Goal: Information Seeking & Learning: Find contact information

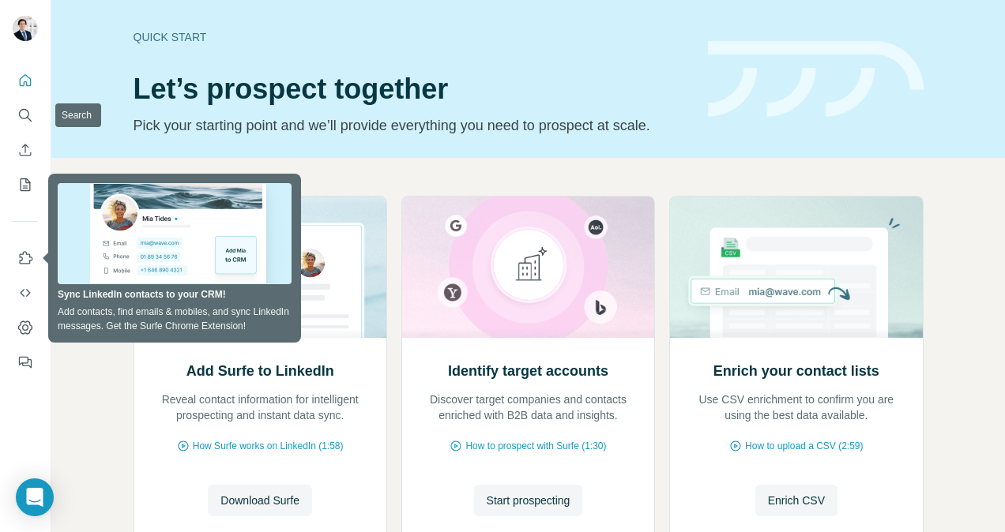
click at [7, 111] on div at bounding box center [25, 217] width 51 height 320
click at [17, 117] on button "Search" at bounding box center [25, 115] width 25 height 28
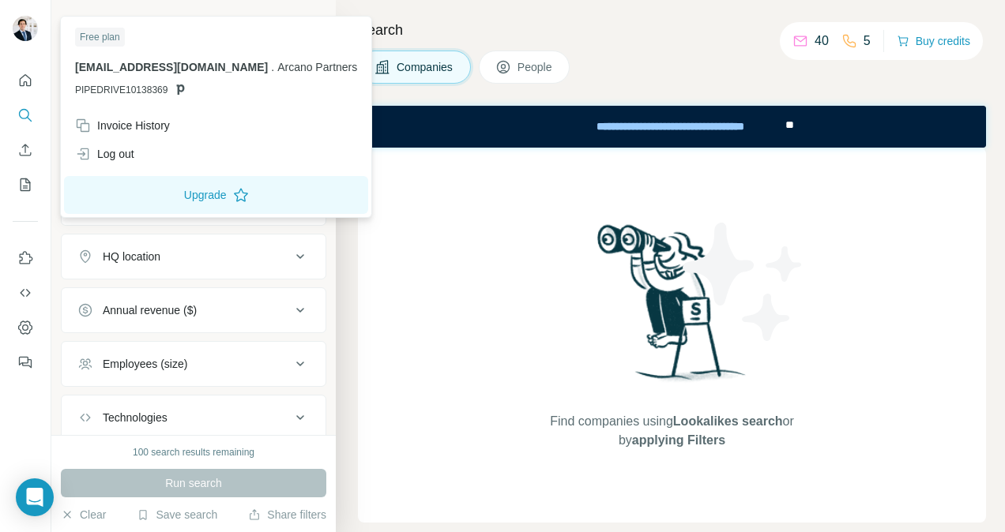
click at [24, 32] on img at bounding box center [25, 28] width 25 height 25
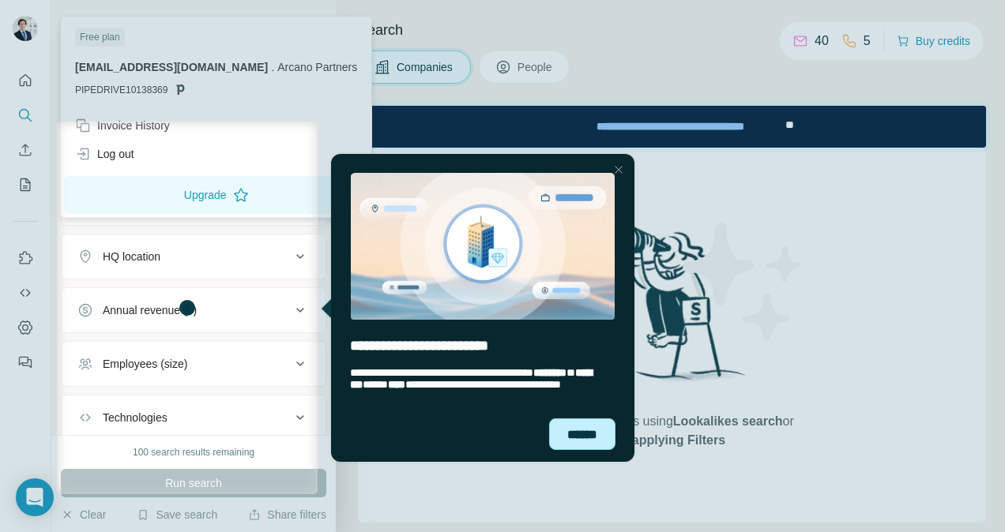
click at [565, 431] on div "******" at bounding box center [582, 435] width 66 height 32
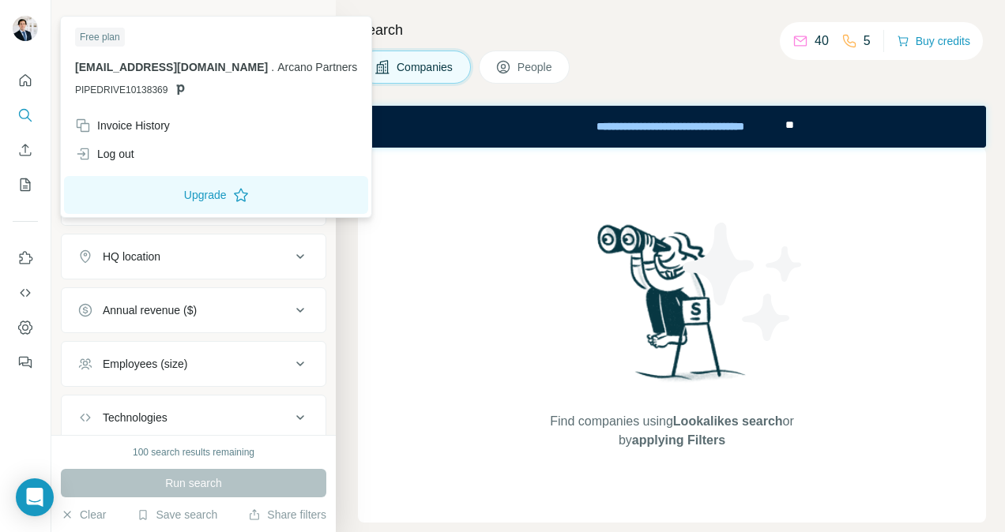
click at [17, 33] on div at bounding box center [25, 30] width 25 height 28
click at [17, 33] on img at bounding box center [25, 28] width 25 height 25
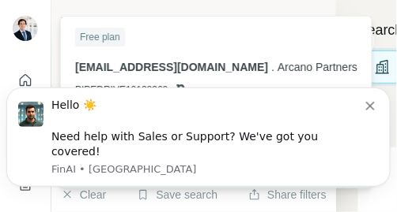
click at [374, 110] on icon "Dismiss notification" at bounding box center [370, 105] width 9 height 9
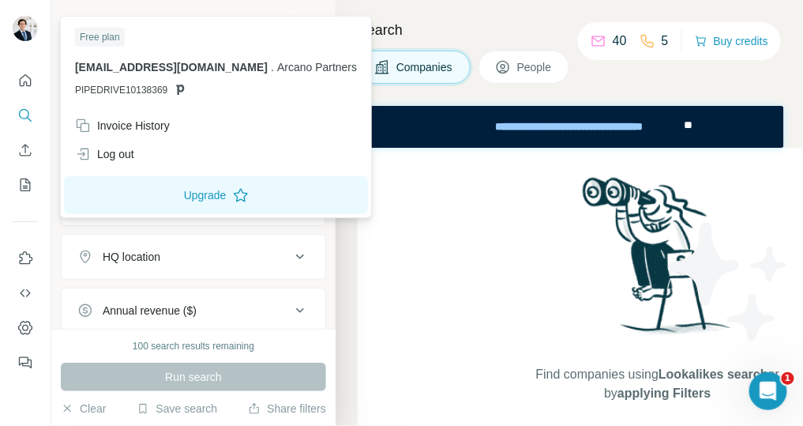
click at [32, 31] on img at bounding box center [25, 28] width 25 height 25
click at [29, 32] on img at bounding box center [25, 28] width 25 height 25
click at [504, 261] on div "Find companies using Lookalikes search or by applying Filters" at bounding box center [658, 288] width 600 height 280
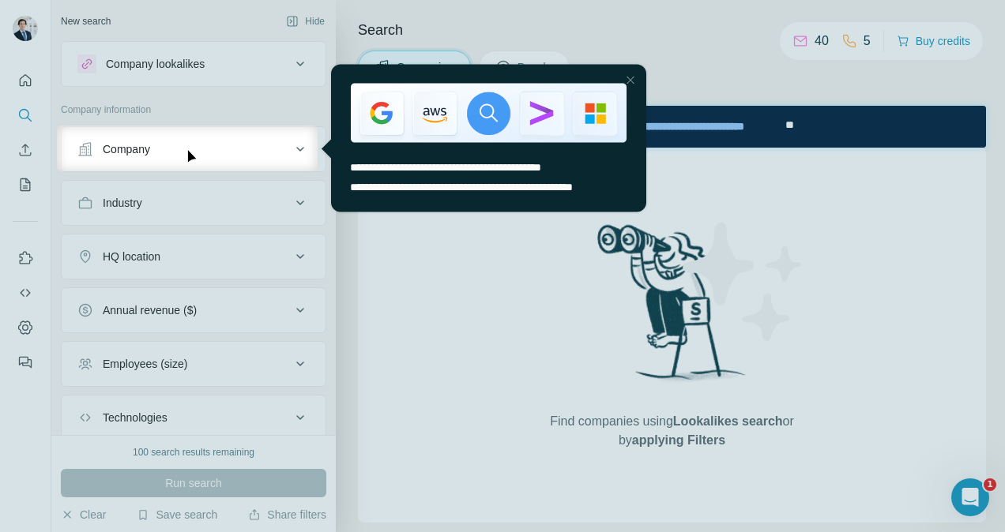
click at [630, 81] on div "Close Step" at bounding box center [629, 79] width 19 height 19
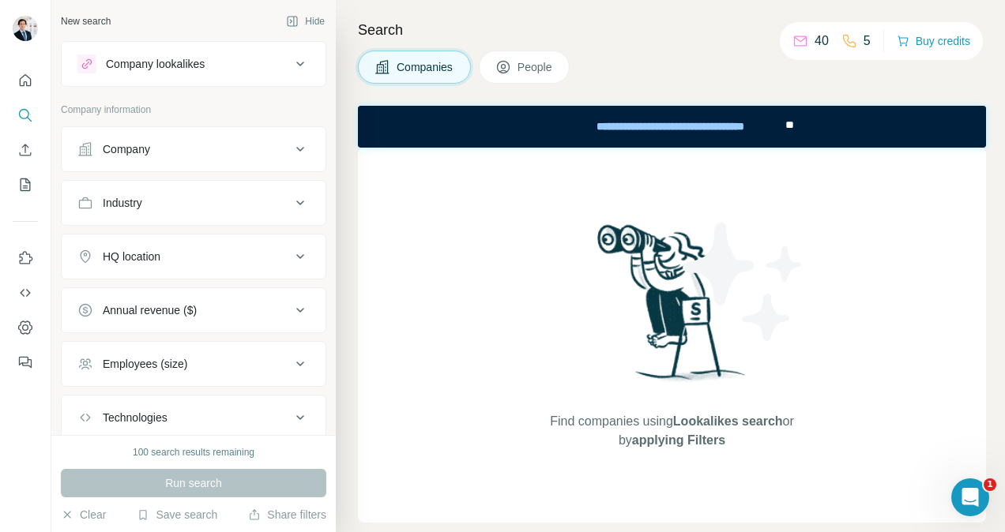
click at [182, 153] on div "Company" at bounding box center [183, 149] width 213 height 16
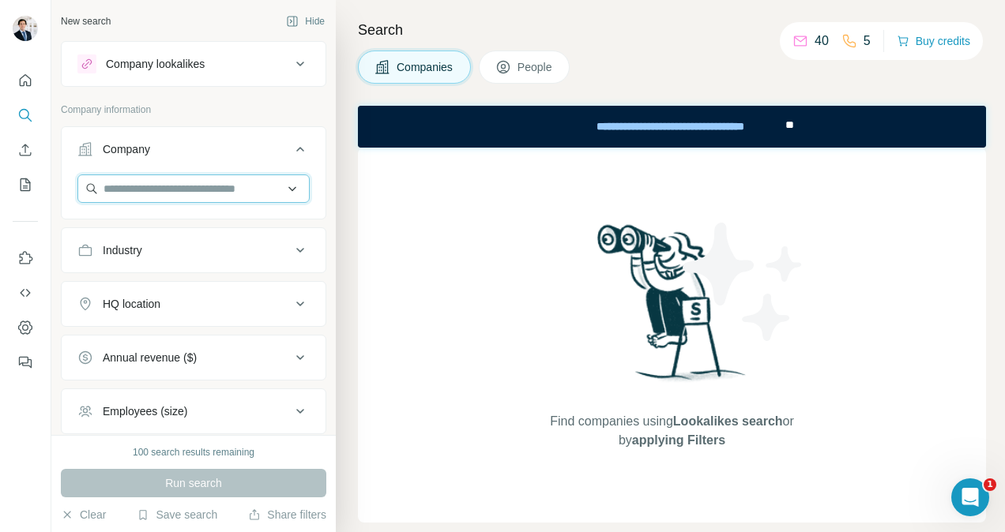
click at [167, 190] on input "text" at bounding box center [193, 189] width 232 height 28
click at [246, 188] on input "text" at bounding box center [193, 189] width 232 height 28
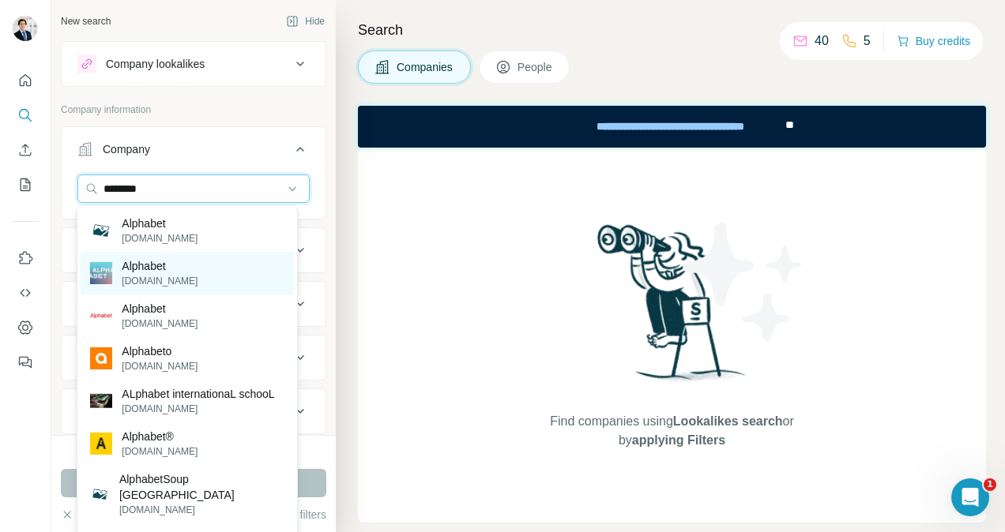
type input "********"
click at [153, 283] on p "[DOMAIN_NAME]" at bounding box center [160, 281] width 76 height 14
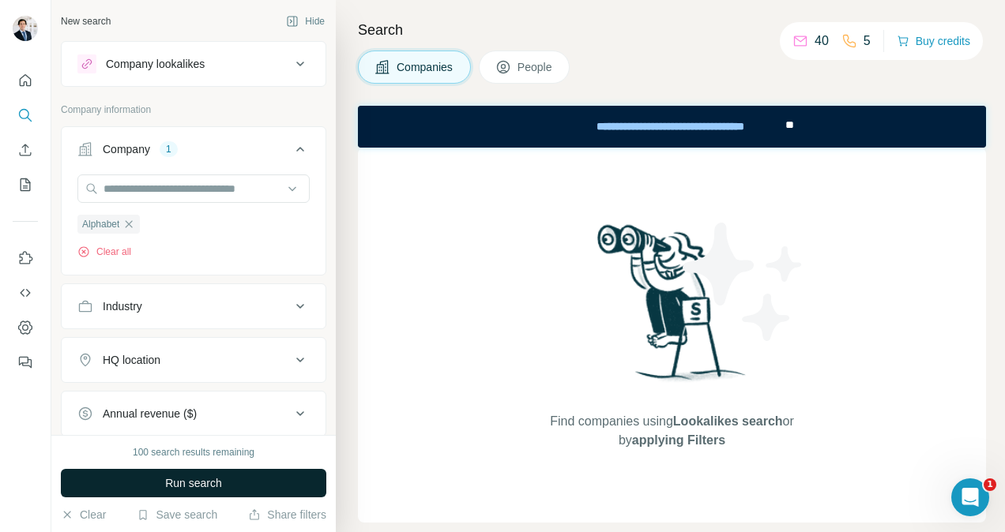
click at [185, 483] on span "Run search" at bounding box center [193, 484] width 57 height 16
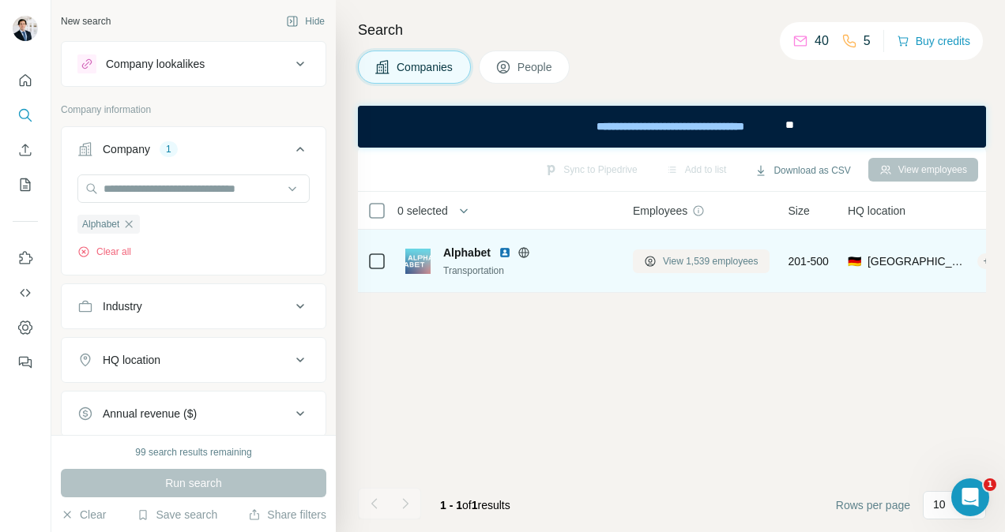
click at [682, 255] on span "View 1,539 employees" at bounding box center [711, 261] width 96 height 14
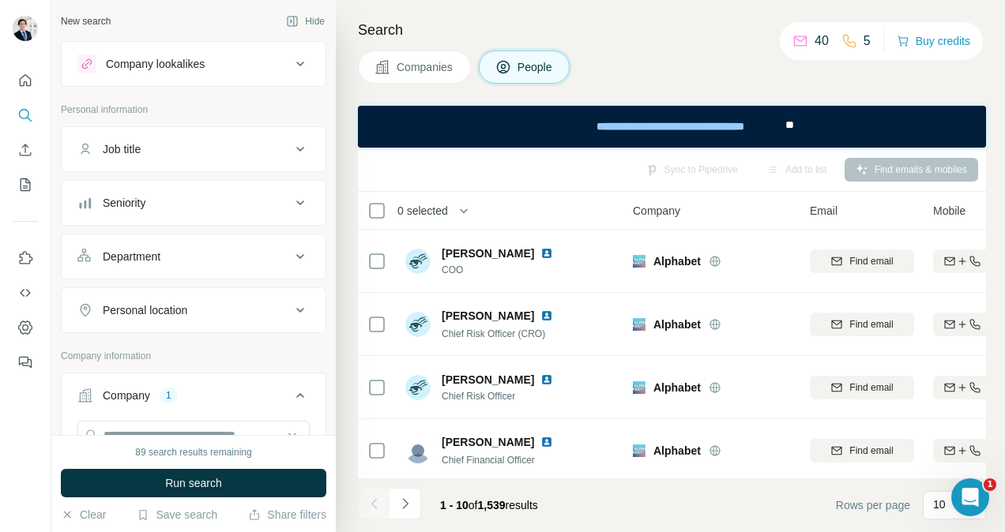
scroll to position [390, 0]
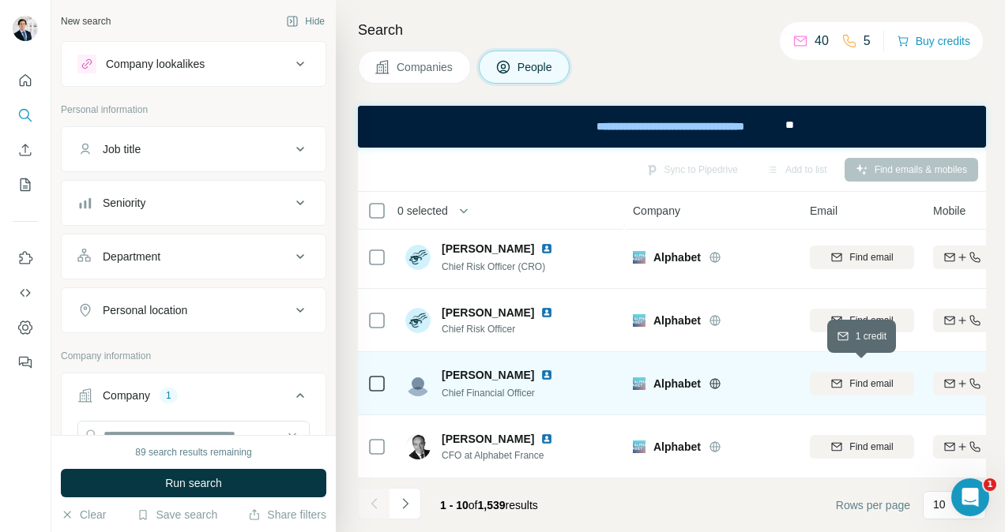
click at [874, 378] on span "Find email" at bounding box center [870, 384] width 43 height 14
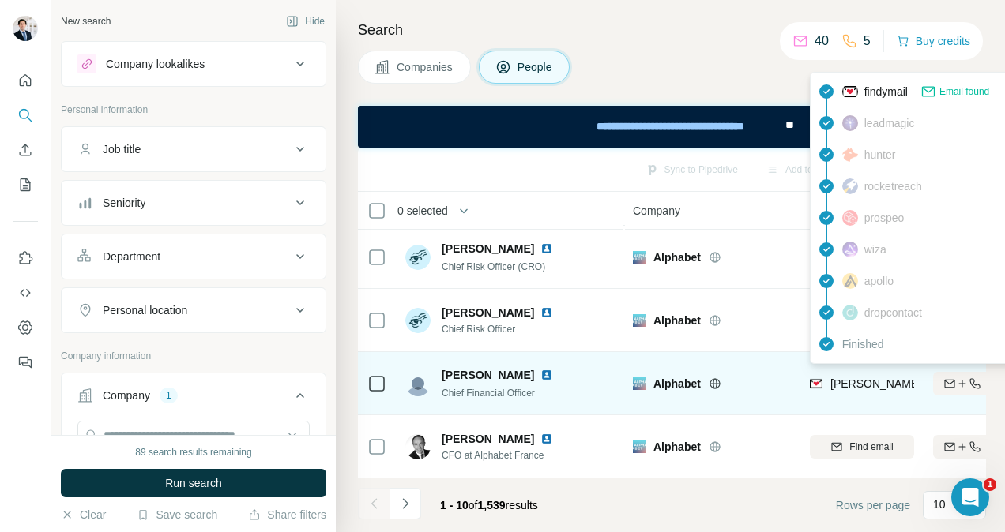
click at [858, 378] on span "[PERSON_NAME][EMAIL_ADDRESS][PERSON_NAME][DOMAIN_NAME]" at bounding box center [1015, 384] width 370 height 13
click at [859, 378] on span "[PERSON_NAME][EMAIL_ADDRESS][PERSON_NAME][DOMAIN_NAME]" at bounding box center [1015, 384] width 370 height 13
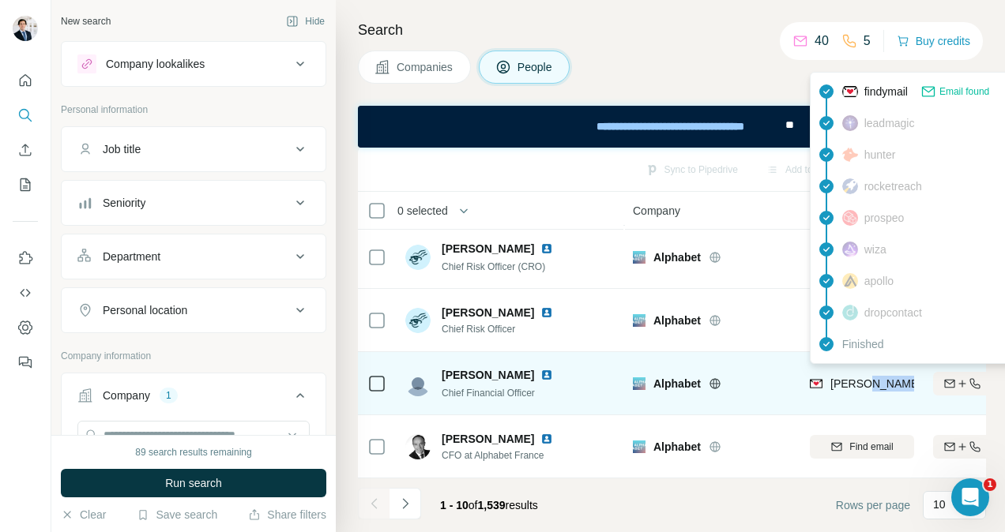
click at [859, 378] on span "[PERSON_NAME][EMAIL_ADDRESS][PERSON_NAME][DOMAIN_NAME]" at bounding box center [1015, 384] width 370 height 13
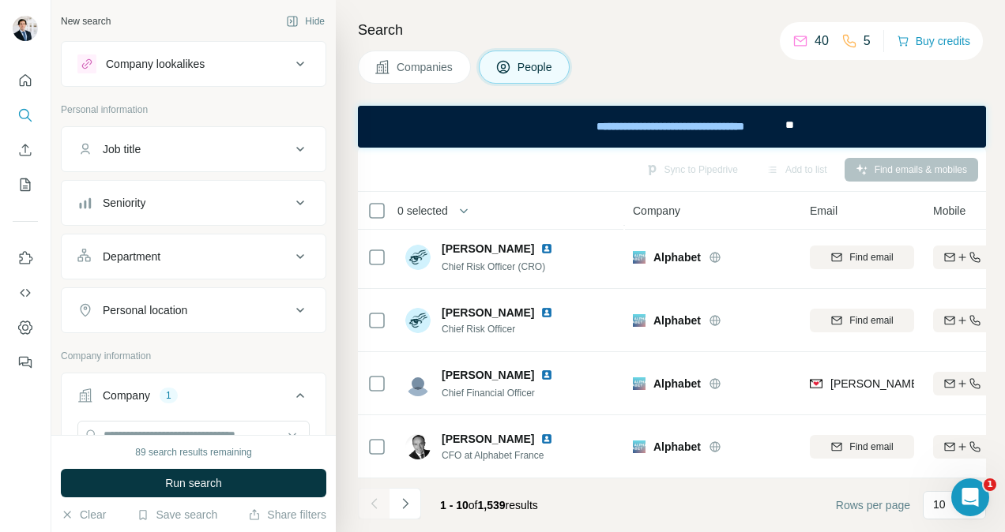
click at [739, 77] on div "Companies People" at bounding box center [672, 67] width 628 height 33
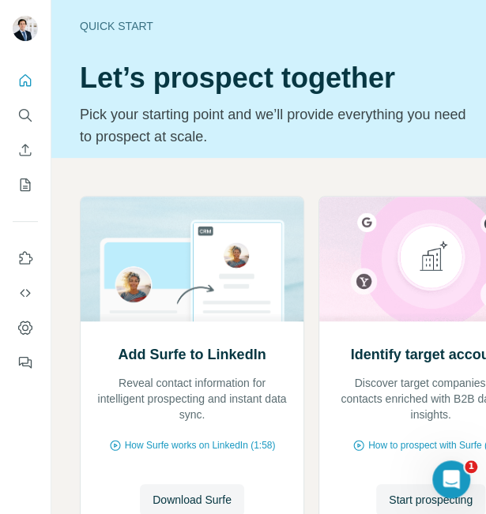
click at [13, 118] on button "Search" at bounding box center [25, 115] width 25 height 28
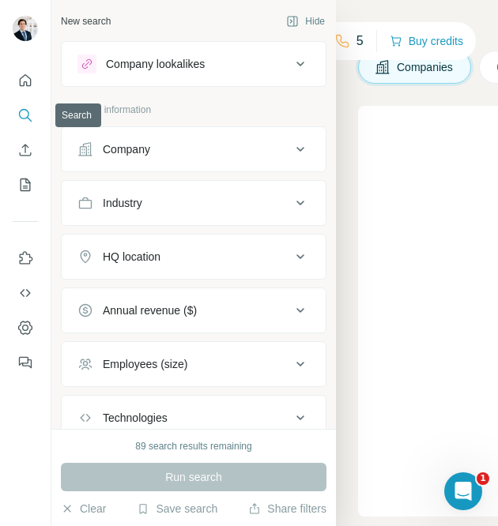
click at [160, 154] on div "Company" at bounding box center [183, 149] width 213 height 16
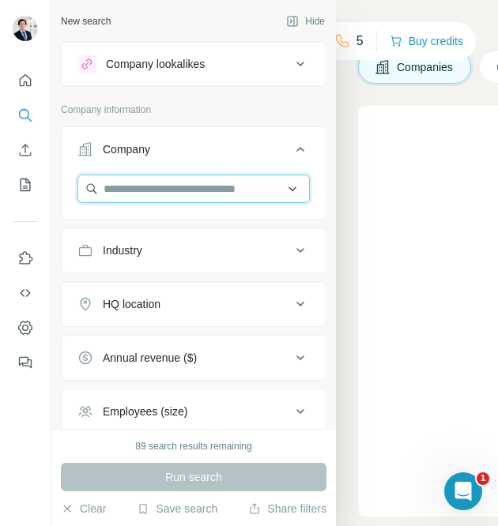
click at [158, 184] on input "text" at bounding box center [193, 189] width 232 height 28
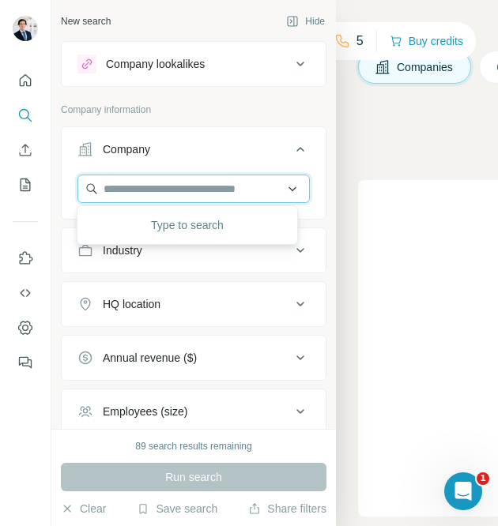
paste input "**********"
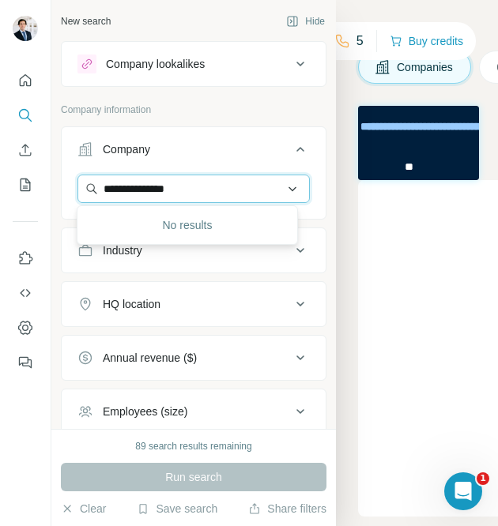
click at [207, 192] on input "**********" at bounding box center [193, 189] width 232 height 28
type input "*"
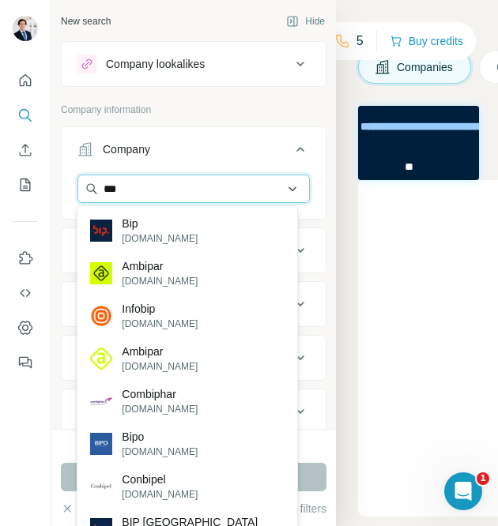
click at [207, 192] on input "***" at bounding box center [193, 189] width 232 height 28
type input "***"
click at [181, 175] on input "***" at bounding box center [193, 189] width 232 height 28
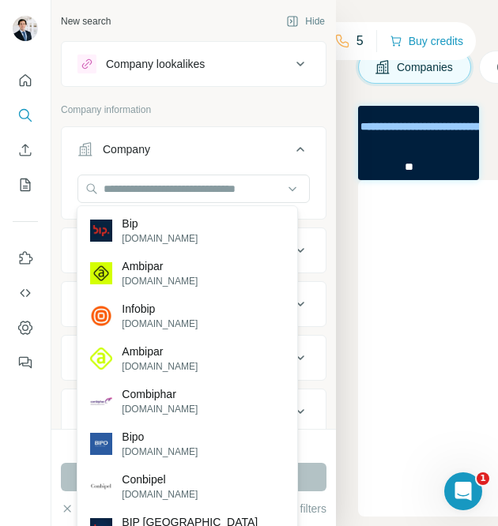
click at [246, 165] on button "Company" at bounding box center [194, 152] width 264 height 44
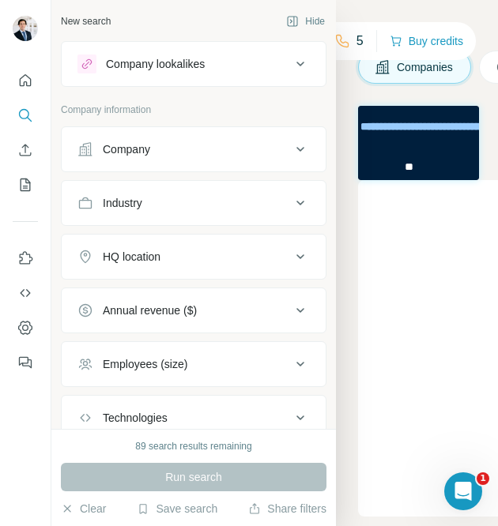
click at [213, 73] on div "Company lookalikes" at bounding box center [183, 64] width 213 height 19
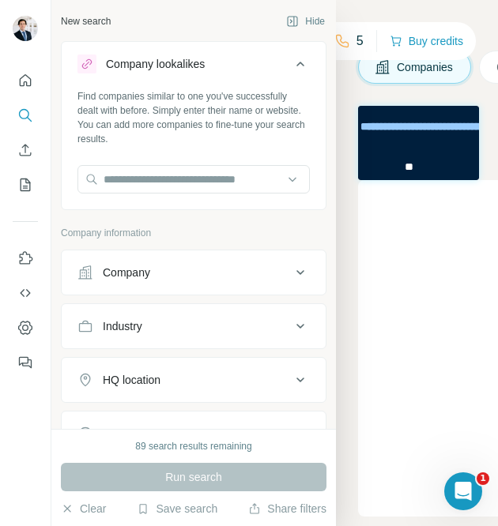
click at [216, 69] on div "Company lookalikes" at bounding box center [183, 64] width 213 height 19
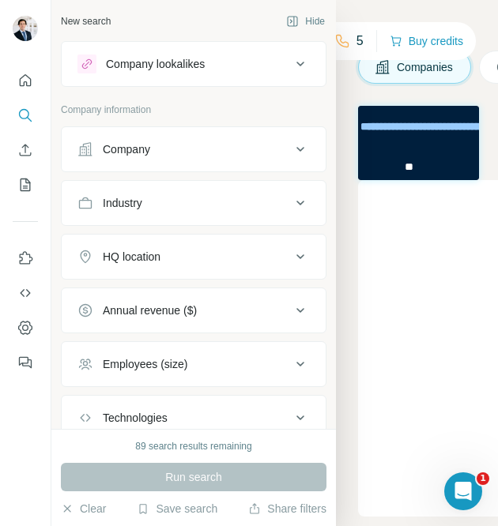
click at [216, 69] on div "Company lookalikes" at bounding box center [183, 64] width 213 height 19
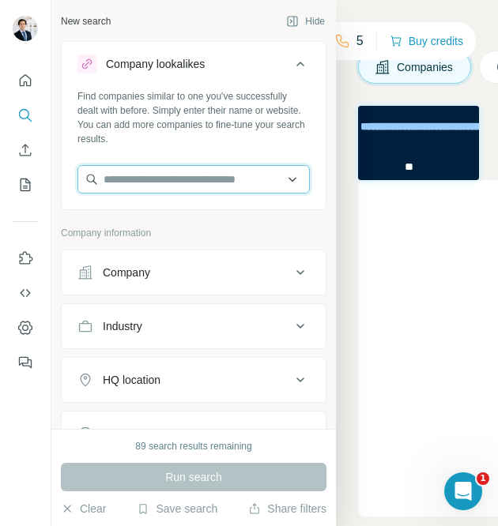
click at [186, 175] on input "text" at bounding box center [193, 179] width 232 height 28
paste input "**********"
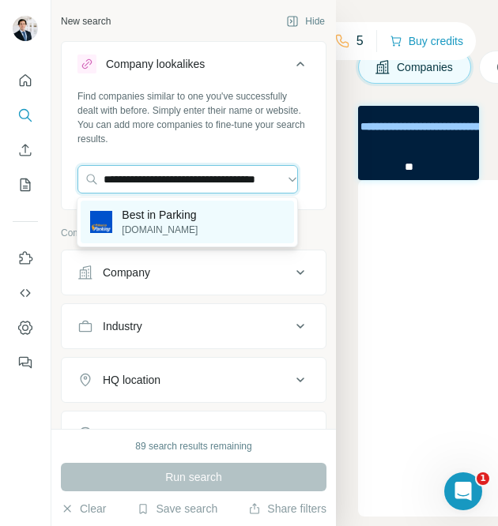
type input "**********"
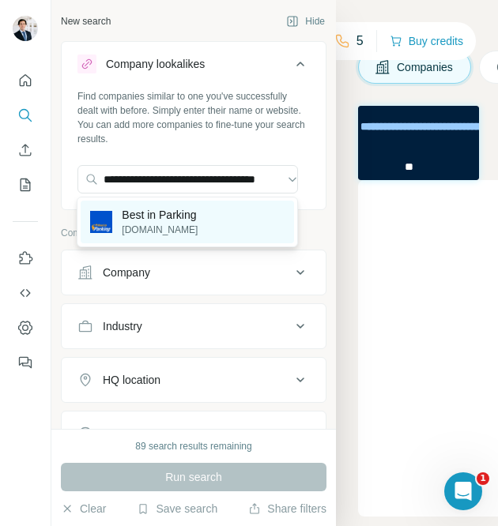
click at [179, 216] on p "Best in Parking" at bounding box center [160, 215] width 76 height 16
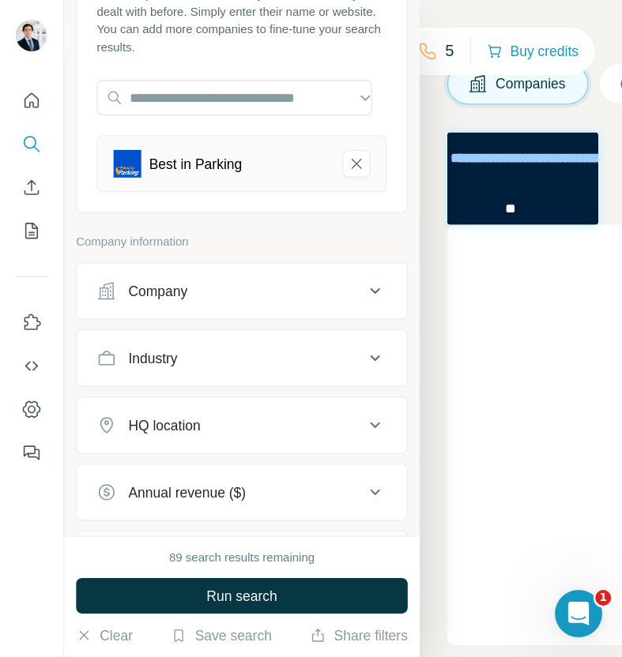
scroll to position [79, 0]
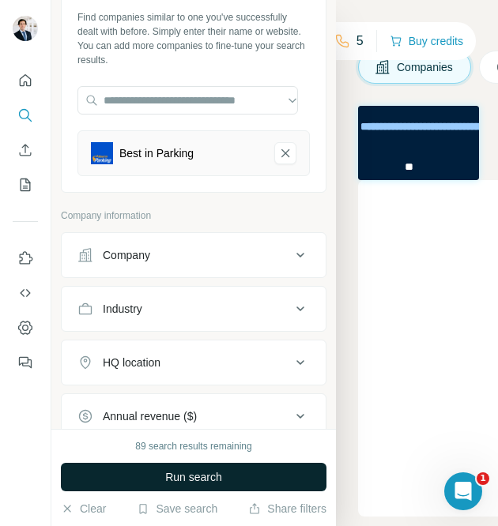
click at [246, 464] on button "Run search" at bounding box center [193, 477] width 265 height 28
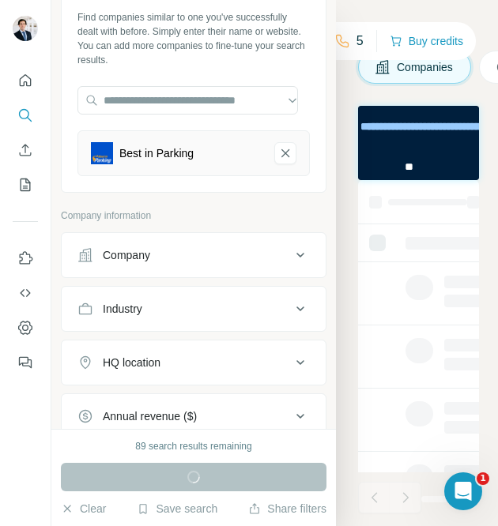
click at [336, 133] on div "Search Companies People" at bounding box center [417, 263] width 162 height 526
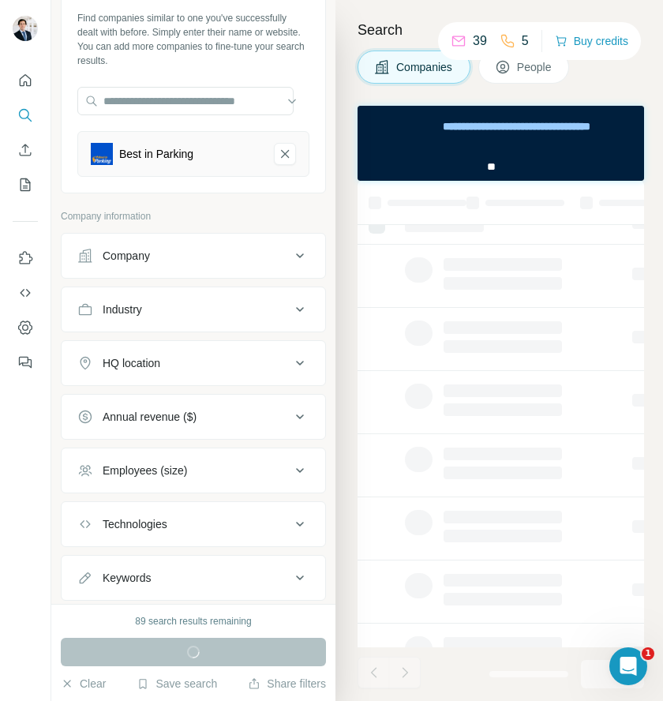
scroll to position [0, 0]
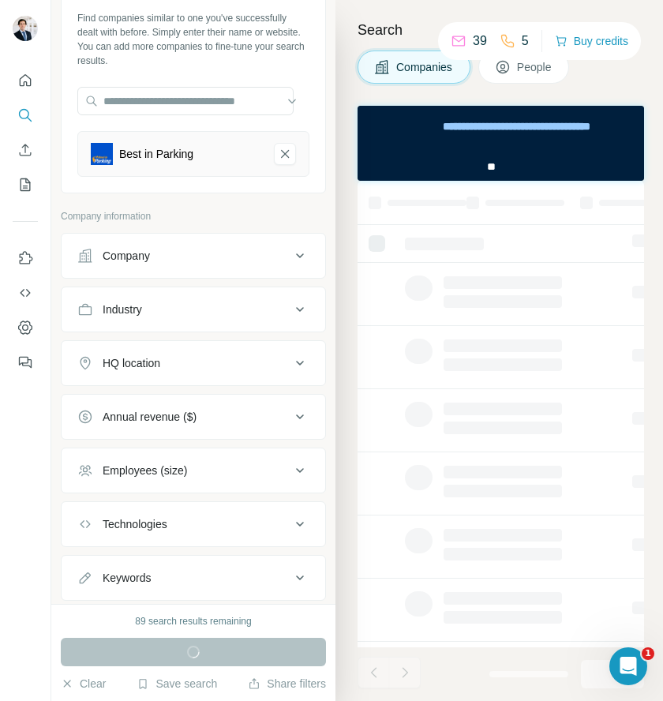
click at [354, 313] on div "Search Companies People" at bounding box center [500, 350] width 328 height 701
click at [341, 234] on div "Search Companies People" at bounding box center [500, 350] width 328 height 701
click at [342, 234] on div "Search Companies People" at bounding box center [500, 350] width 328 height 701
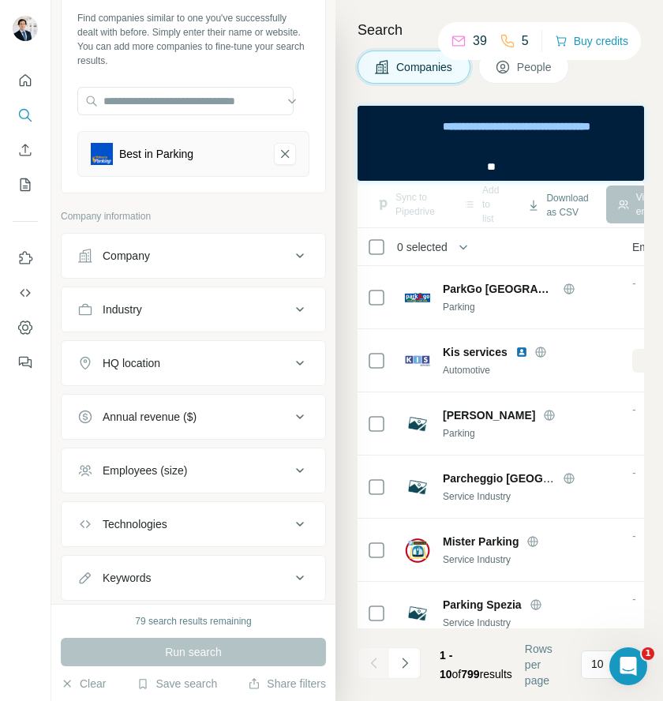
click at [130, 155] on div "Best in Parking" at bounding box center [156, 154] width 74 height 16
click at [130, 154] on div "Best in Parking" at bounding box center [156, 154] width 74 height 16
drag, startPoint x: 130, startPoint y: 154, endPoint x: 171, endPoint y: 250, distance: 105.1
click at [171, 250] on div "Company" at bounding box center [183, 256] width 213 height 16
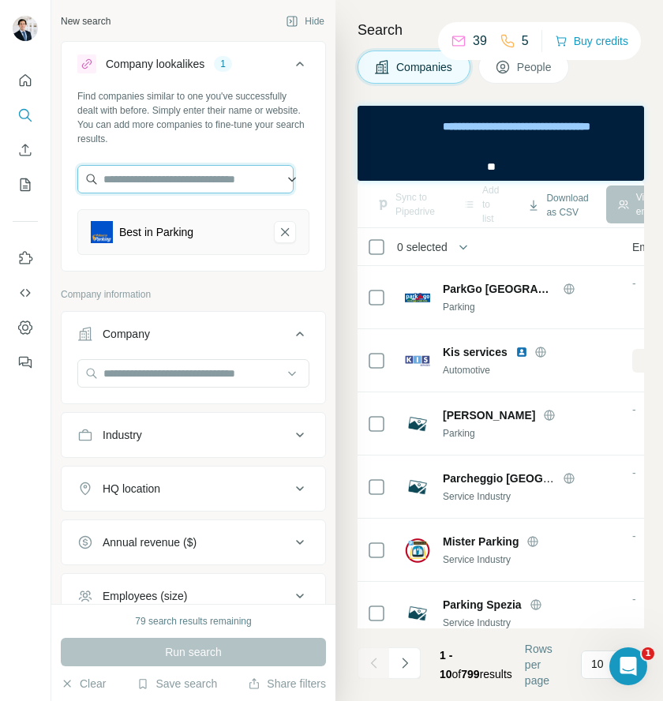
click at [228, 187] on input "text" at bounding box center [185, 179] width 216 height 28
paste input "**********"
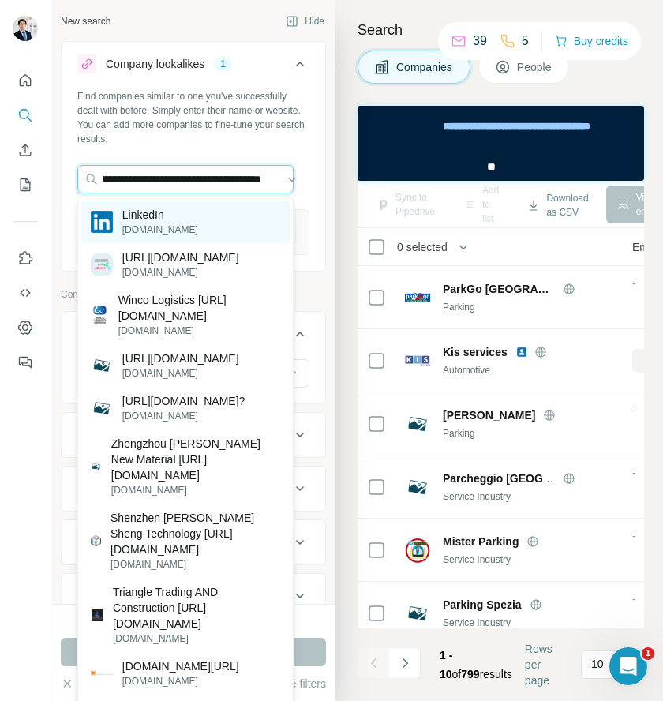
type input "**********"
click at [195, 221] on div "LinkedIn linkedin.com" at bounding box center [185, 222] width 209 height 43
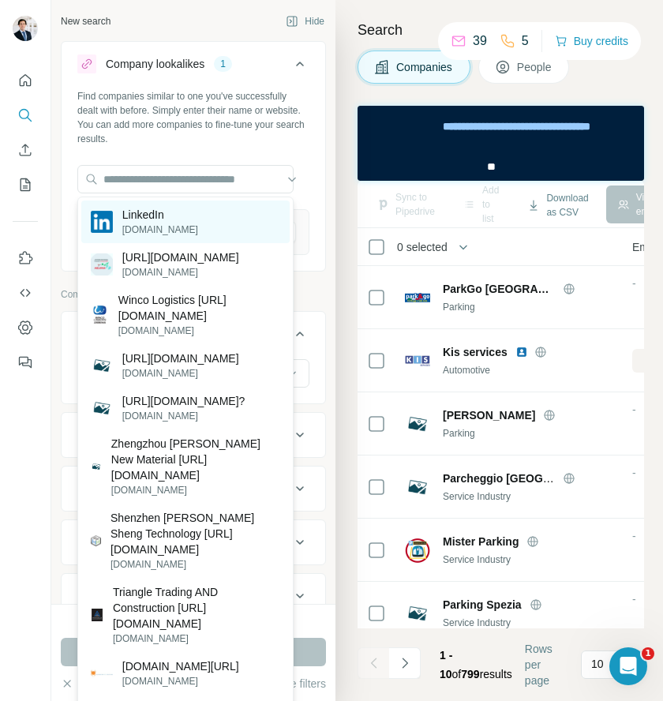
scroll to position [0, 0]
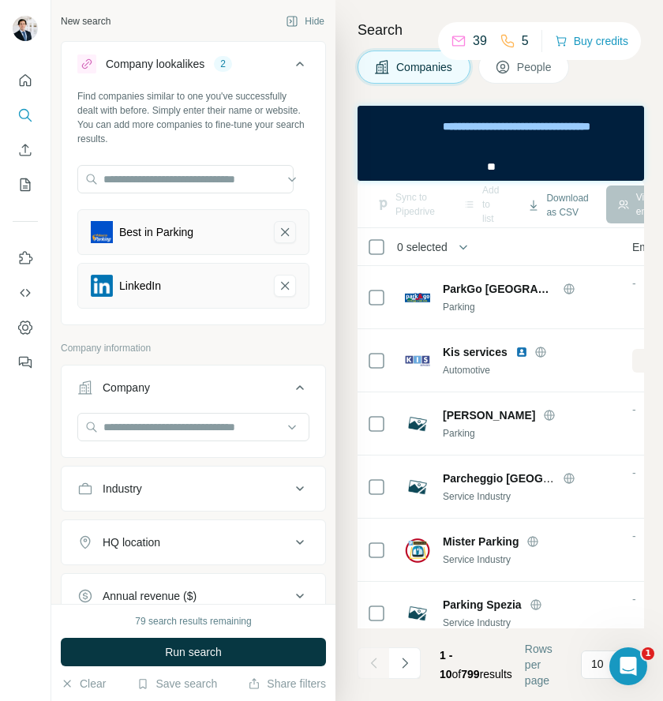
click at [281, 234] on icon "Best in Parking-remove-button" at bounding box center [285, 232] width 8 height 8
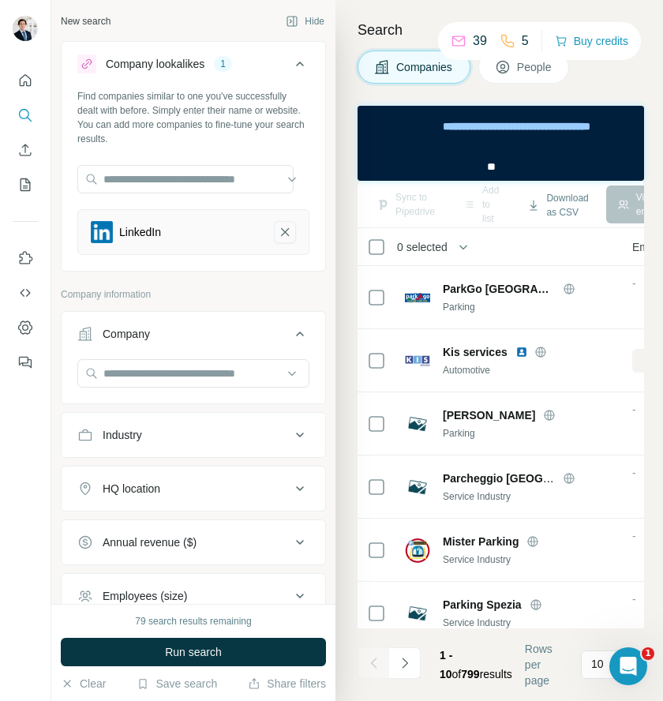
click at [278, 234] on icon "LinkedIn-remove-button" at bounding box center [285, 232] width 14 height 16
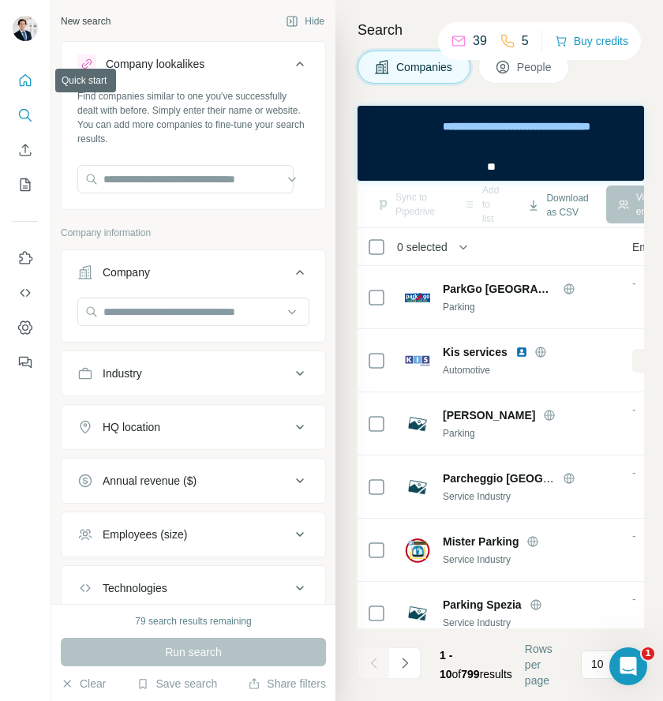
click at [28, 85] on icon "Quick start" at bounding box center [26, 80] width 12 height 12
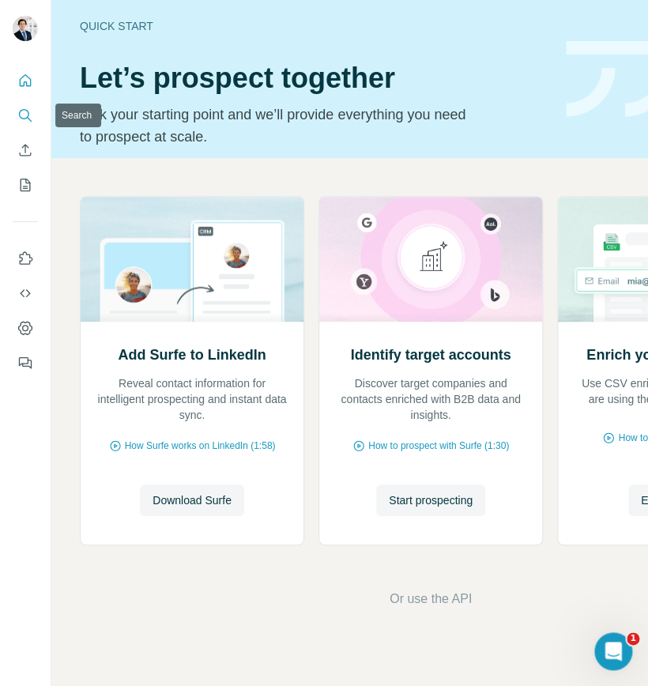
click at [23, 107] on icon "Search" at bounding box center [25, 115] width 16 height 16
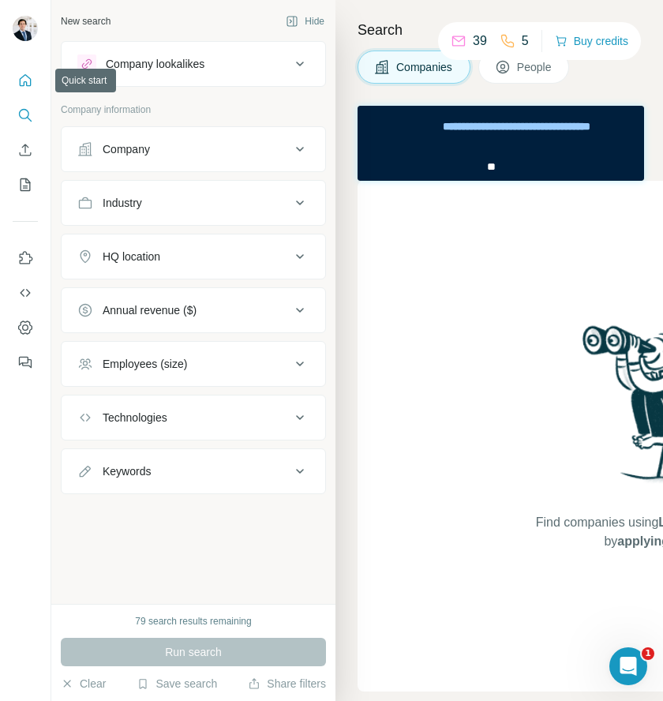
click at [27, 98] on nav at bounding box center [25, 132] width 25 height 133
click at [25, 105] on button "Search" at bounding box center [25, 115] width 25 height 28
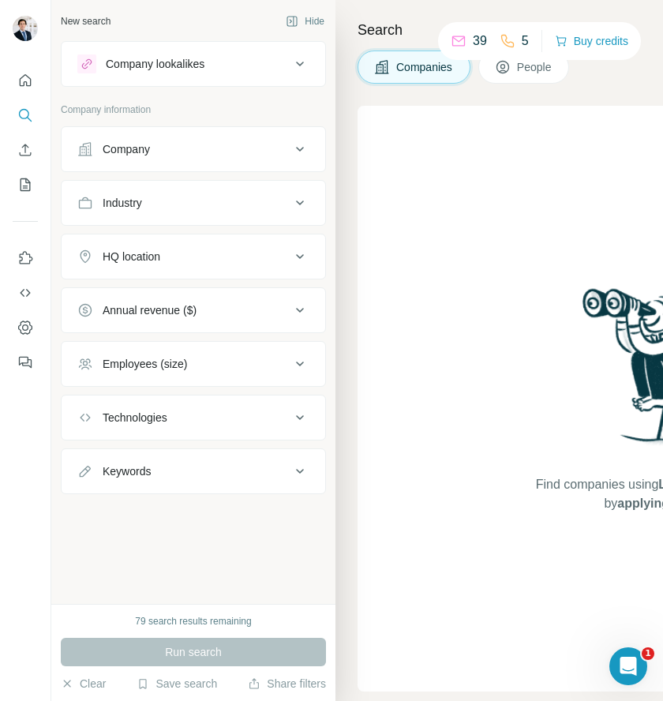
click at [179, 149] on div "Company" at bounding box center [183, 149] width 213 height 16
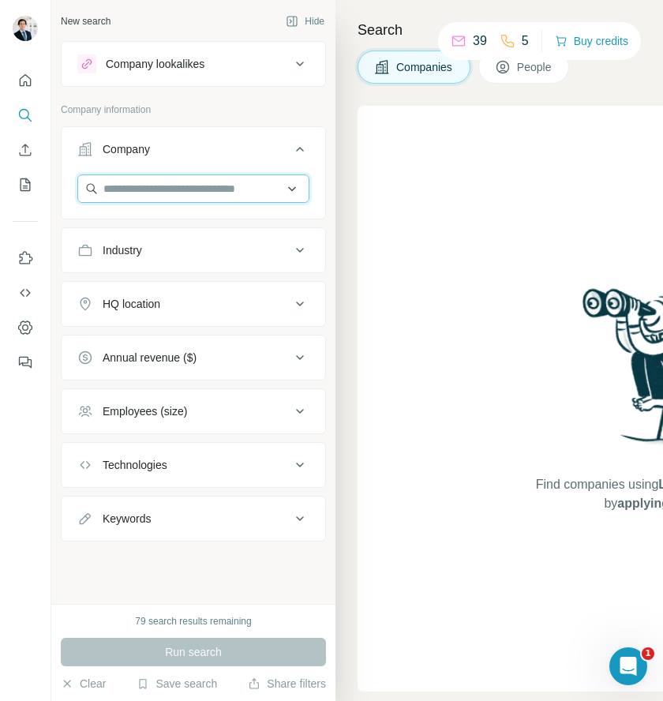
click at [167, 186] on input "text" at bounding box center [193, 189] width 232 height 28
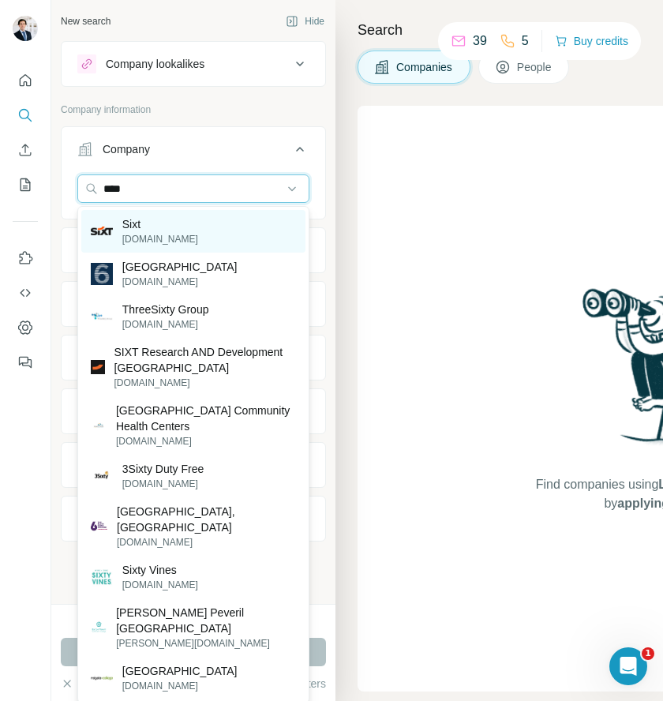
type input "****"
click at [162, 231] on div "Sixt sixt.com" at bounding box center [193, 231] width 224 height 43
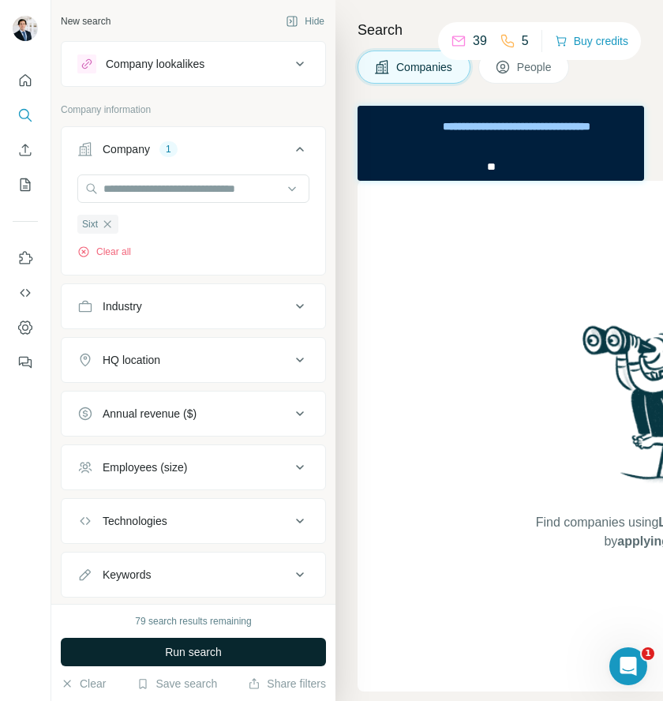
click at [196, 513] on span "Run search" at bounding box center [193, 653] width 57 height 16
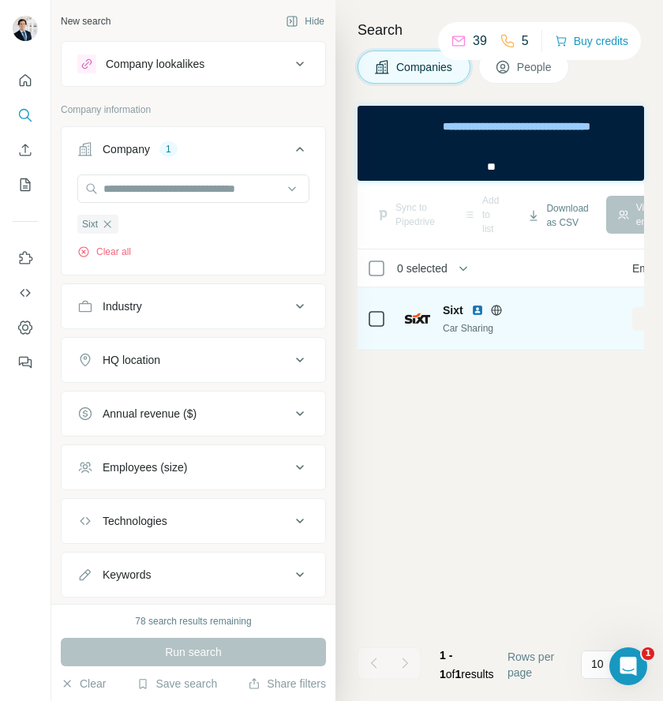
click at [480, 327] on div "Car Sharing" at bounding box center [528, 328] width 171 height 14
click at [424, 321] on img at bounding box center [417, 319] width 25 height 10
click at [397, 319] on td "Sixt Car Sharing" at bounding box center [509, 319] width 227 height 63
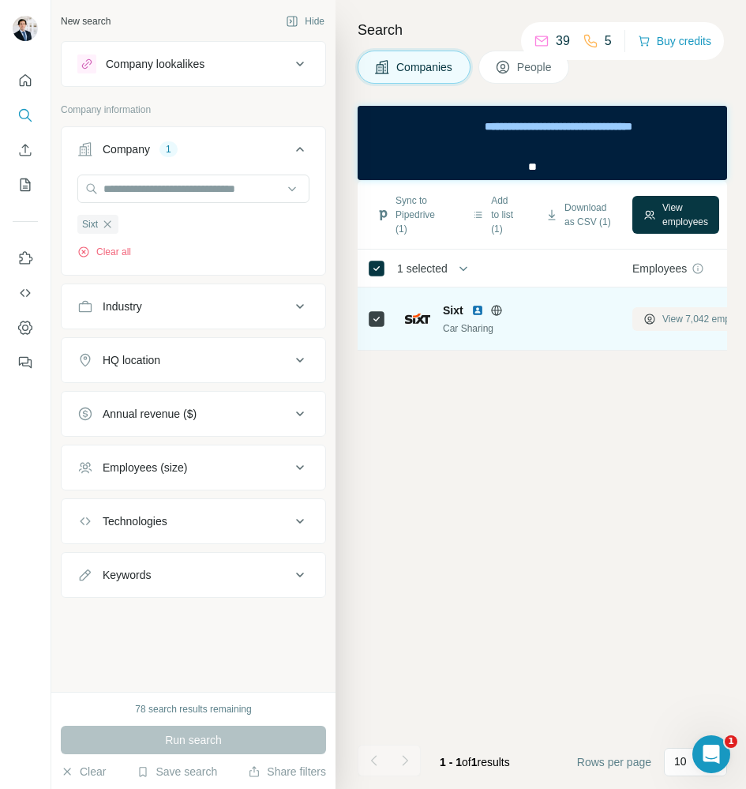
click at [485, 320] on span "View 7,042 employees" at bounding box center [711, 319] width 96 height 14
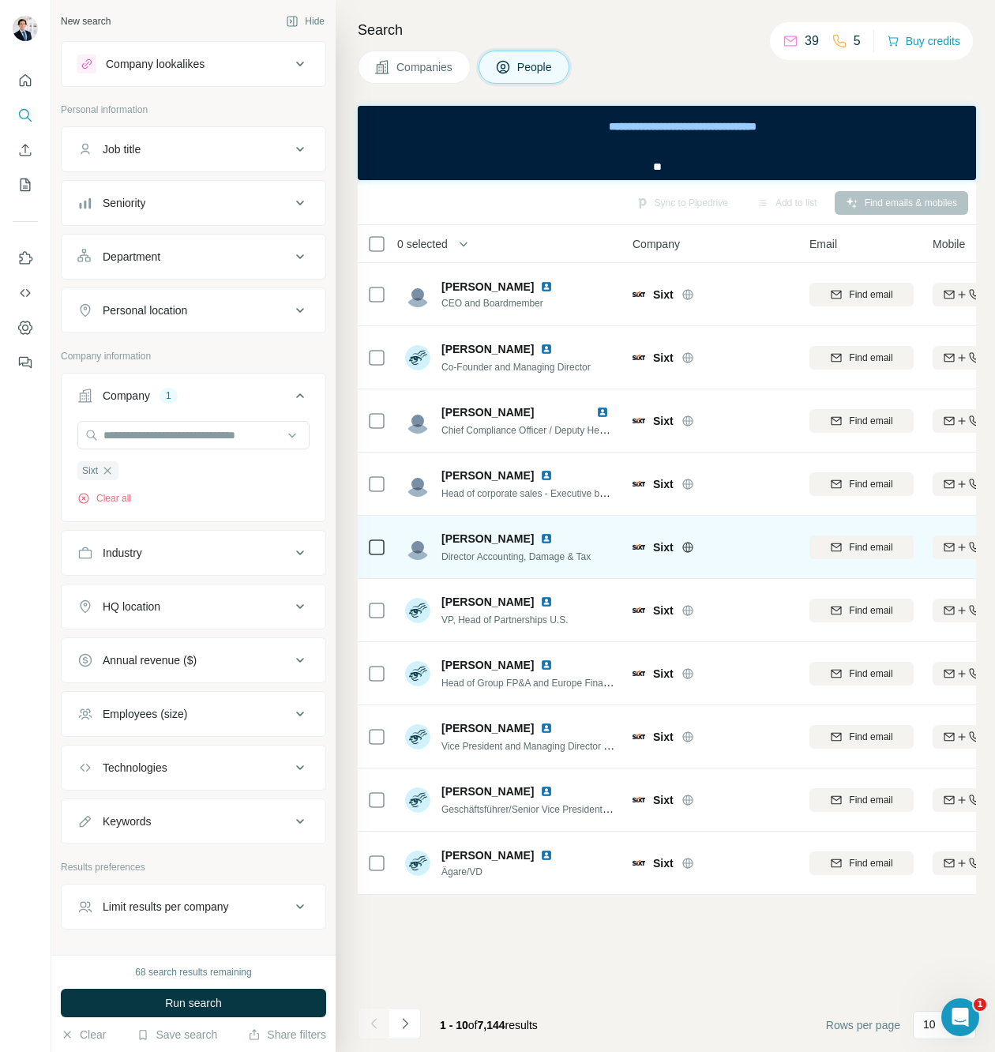
click at [485, 513] on div "Sixt" at bounding box center [712, 546] width 158 height 43
